Goal: Use online tool/utility: Use online tool/utility

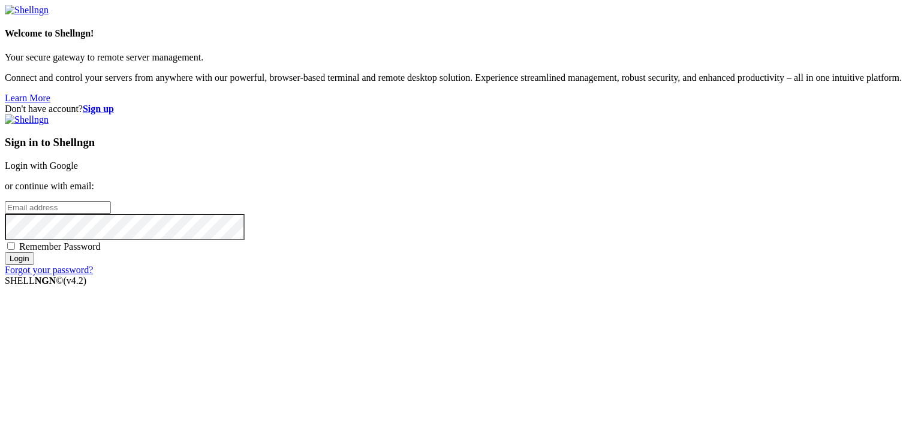
type input "root"
click at [34, 265] on input "Login" at bounding box center [19, 258] width 29 height 13
click at [78, 165] on link "Login with Google" at bounding box center [41, 166] width 73 height 10
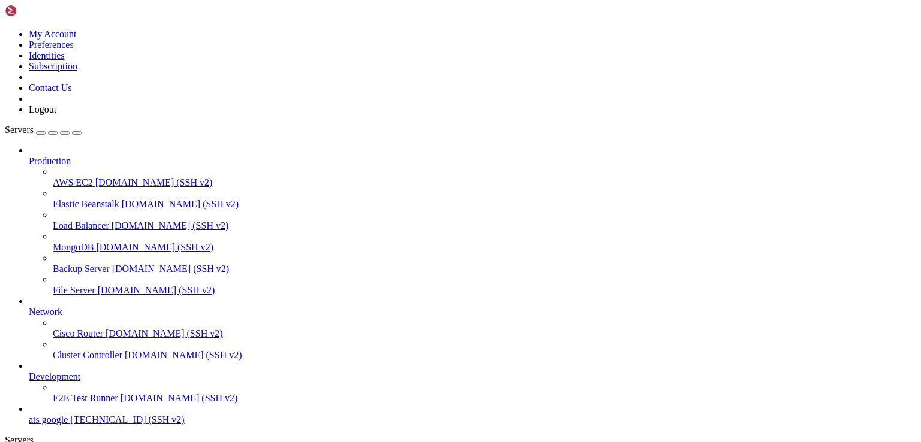
scroll to position [41, 0]
drag, startPoint x: 885, startPoint y: 1, endPoint x: 227, endPoint y: 267, distance: 710.2
click at [70, 417] on span "[TECHNICAL_ID] (SSH v2)" at bounding box center [127, 420] width 114 height 10
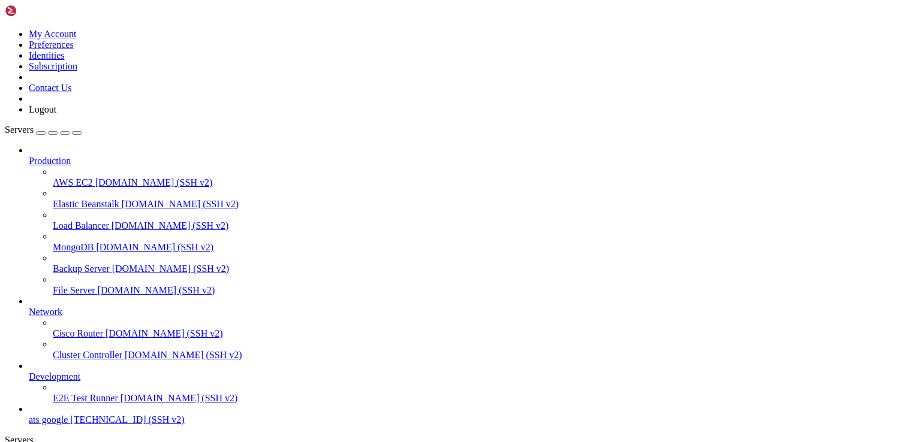
click at [70, 417] on span "[TECHNICAL_ID] (SSH v2)" at bounding box center [127, 420] width 114 height 10
drag, startPoint x: 132, startPoint y: 679, endPoint x: 67, endPoint y: 677, distance: 65.4
